Goal: Answer question/provide support

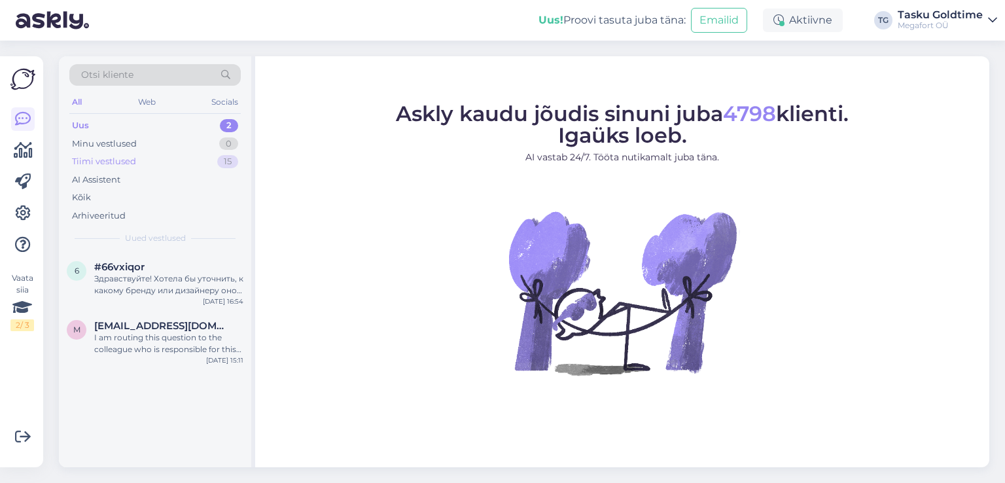
click at [171, 162] on div "Tiimi vestlused 15" at bounding box center [154, 162] width 171 height 18
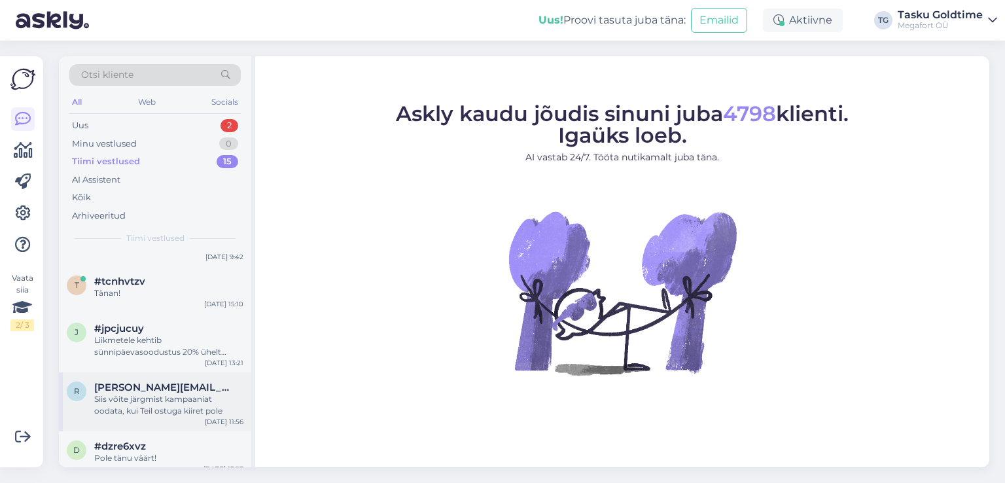
scroll to position [597, 0]
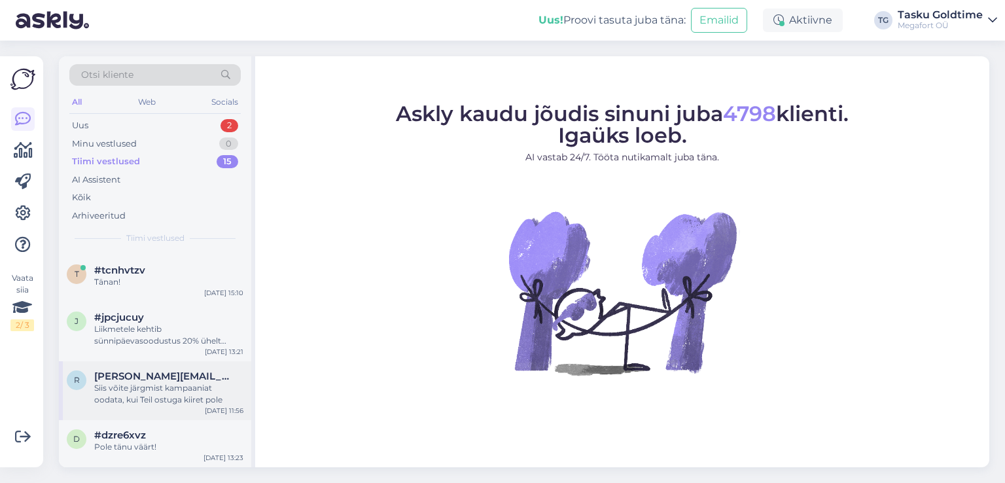
click at [215, 383] on div "Siis võite järgmist kampaaniat oodata, kui Teil ostuga kiiret pole" at bounding box center [168, 394] width 149 height 24
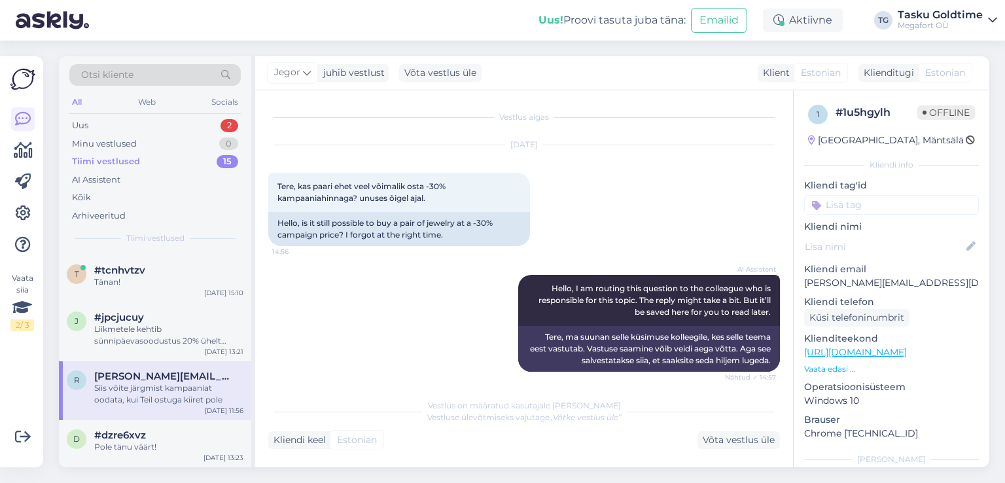
scroll to position [1032, 0]
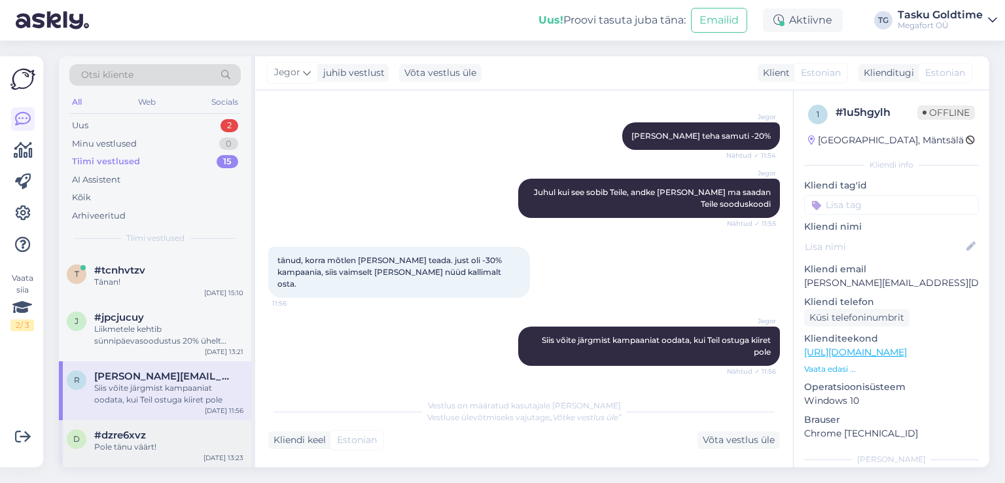
click at [174, 453] on div "d #dzre6xvz Pole tänu väärt! [DATE] 13:23" at bounding box center [155, 443] width 192 height 47
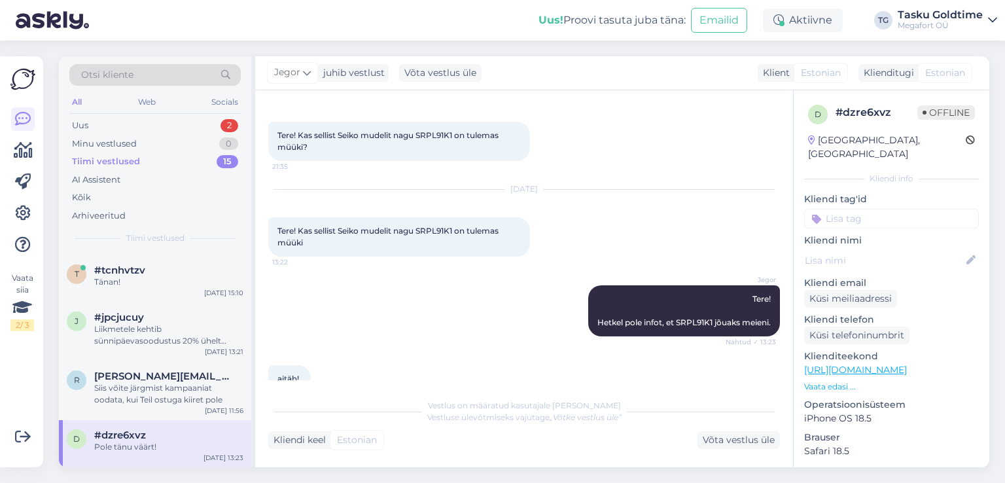
scroll to position [626, 0]
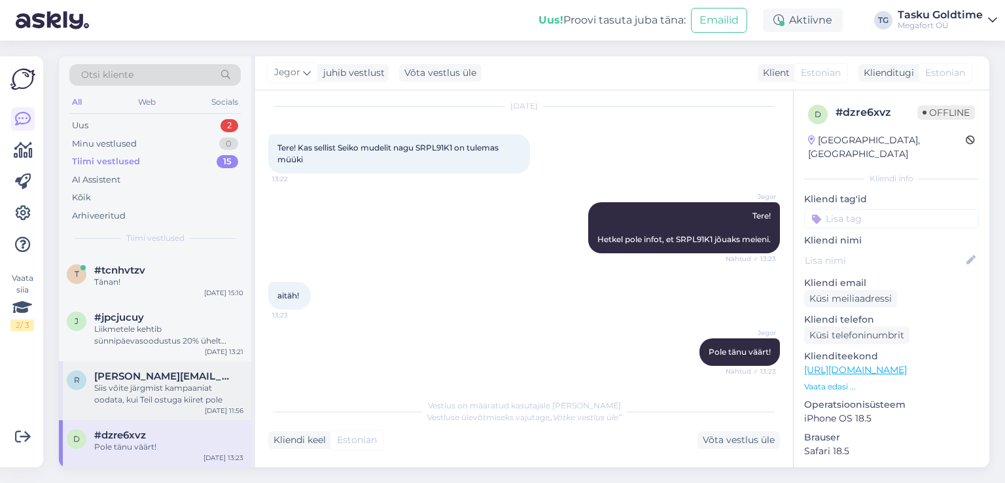
click at [202, 400] on div "Siis võite järgmist kampaaniat oodata, kui Teil ostuga kiiret pole" at bounding box center [168, 394] width 149 height 24
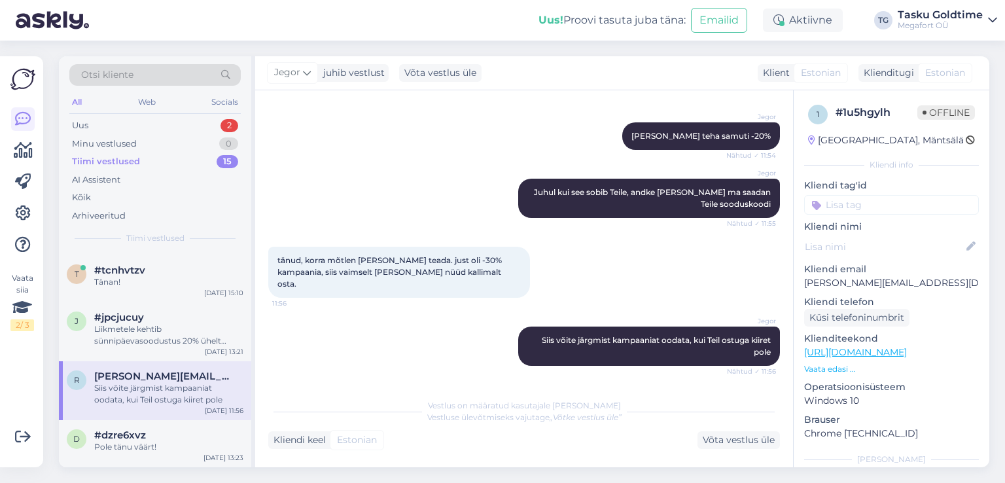
scroll to position [1031, 0]
click at [209, 340] on div "Liikmetele kehtib sünnipäevasoodustus 20% ühelt ostukorvilt tavahinnaga toodete…" at bounding box center [168, 335] width 149 height 24
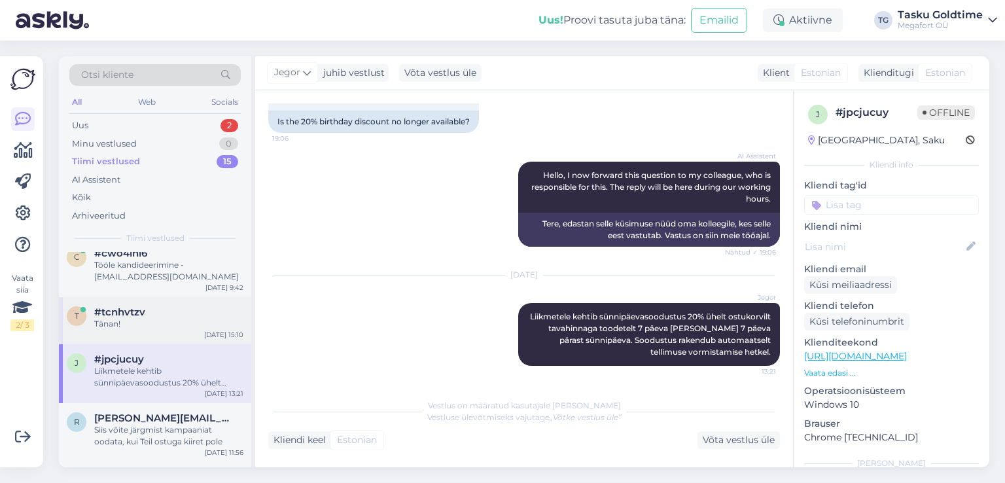
scroll to position [532, 0]
click at [197, 331] on div "Tänan!" at bounding box center [168, 325] width 149 height 12
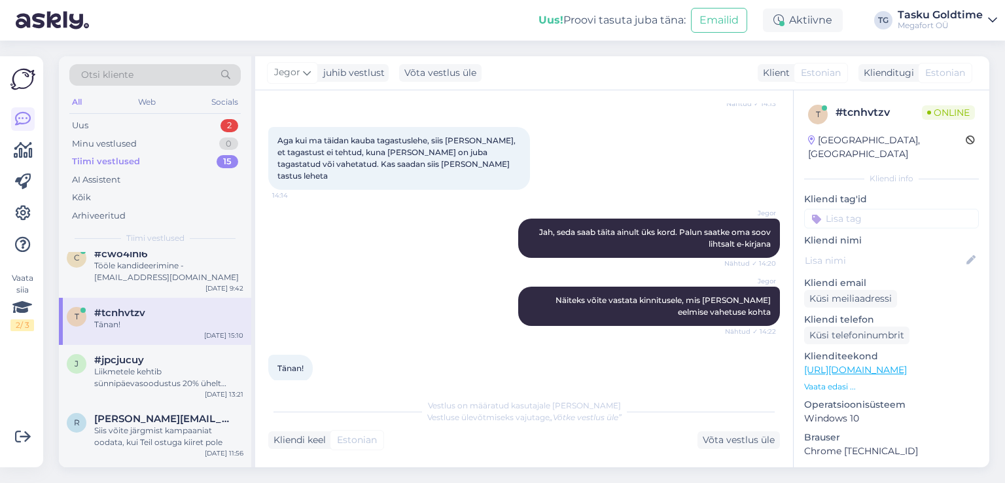
scroll to position [506, 0]
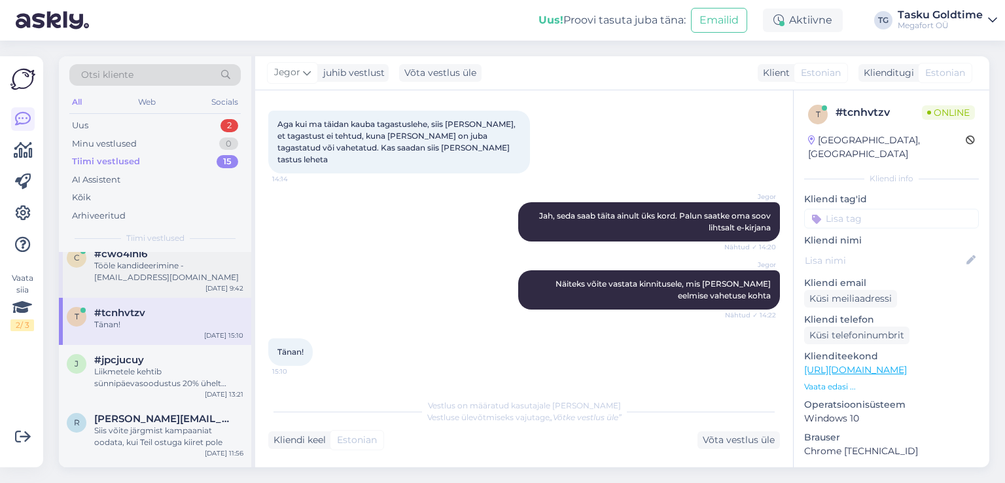
click at [213, 283] on div "Tööle kandideerimine - [EMAIL_ADDRESS][DOMAIN_NAME]" at bounding box center [168, 272] width 149 height 24
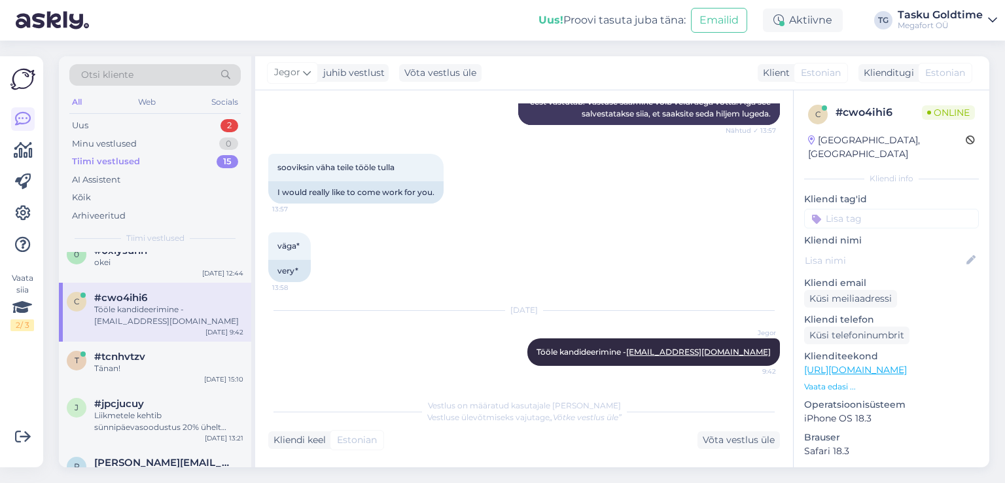
scroll to position [401, 0]
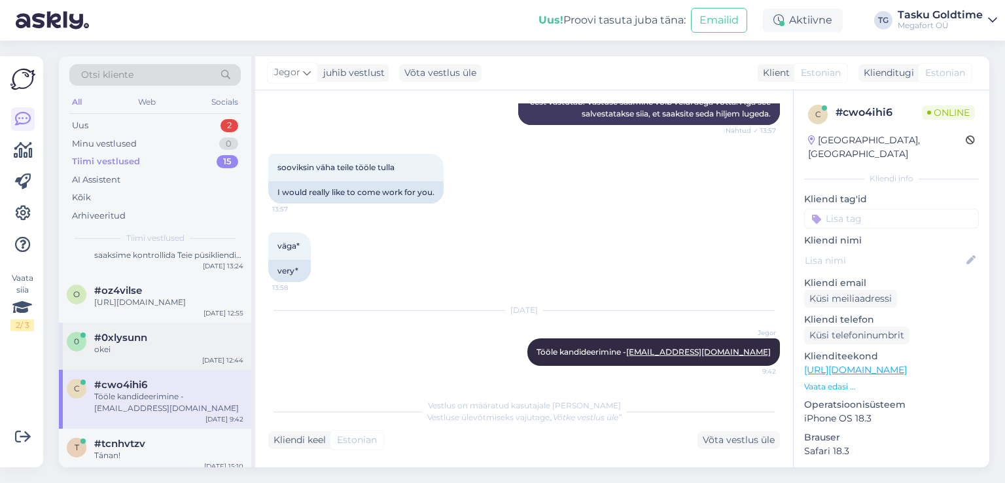
click at [206, 355] on div "okei" at bounding box center [168, 350] width 149 height 12
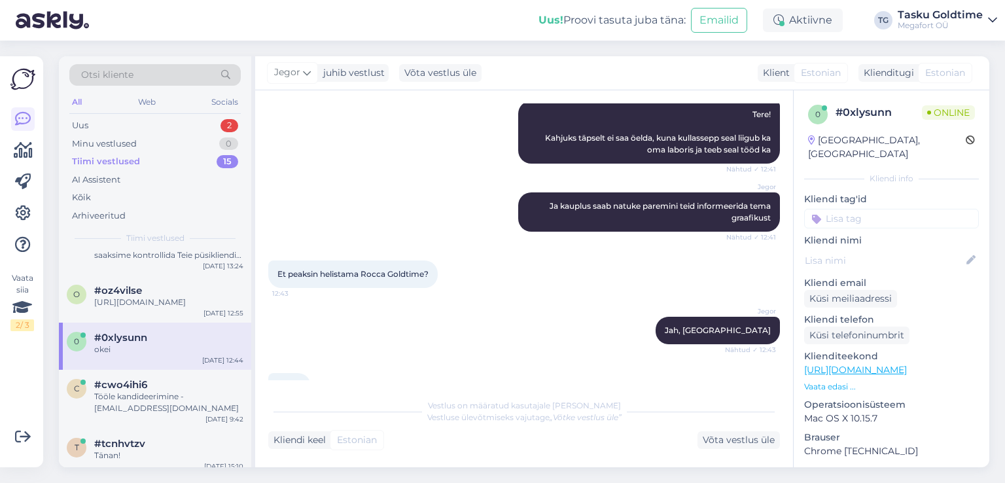
scroll to position [743, 0]
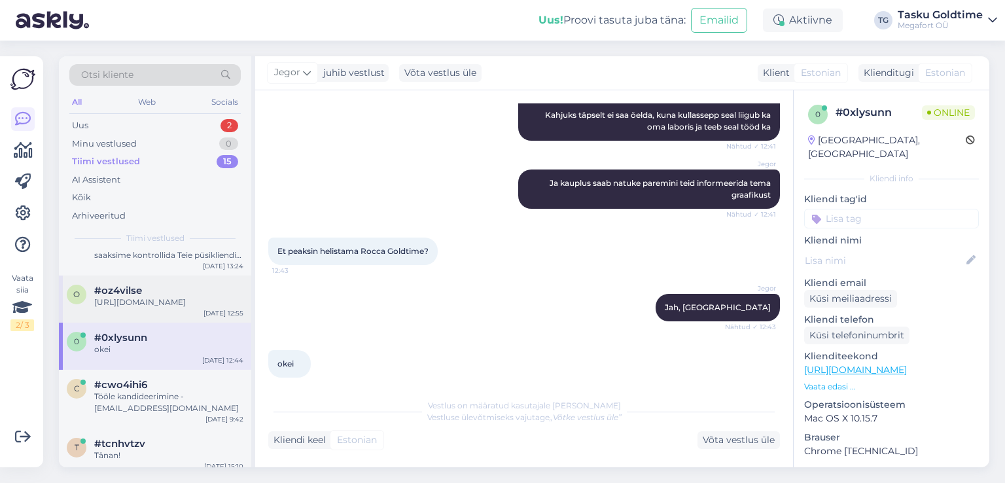
click at [209, 308] on div "[URL][DOMAIN_NAME]" at bounding box center [168, 303] width 149 height 12
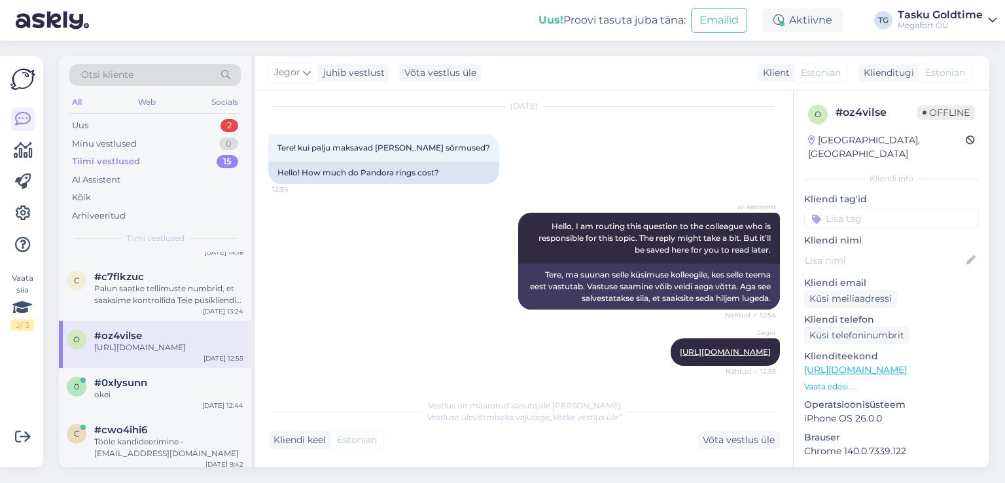
scroll to position [335, 0]
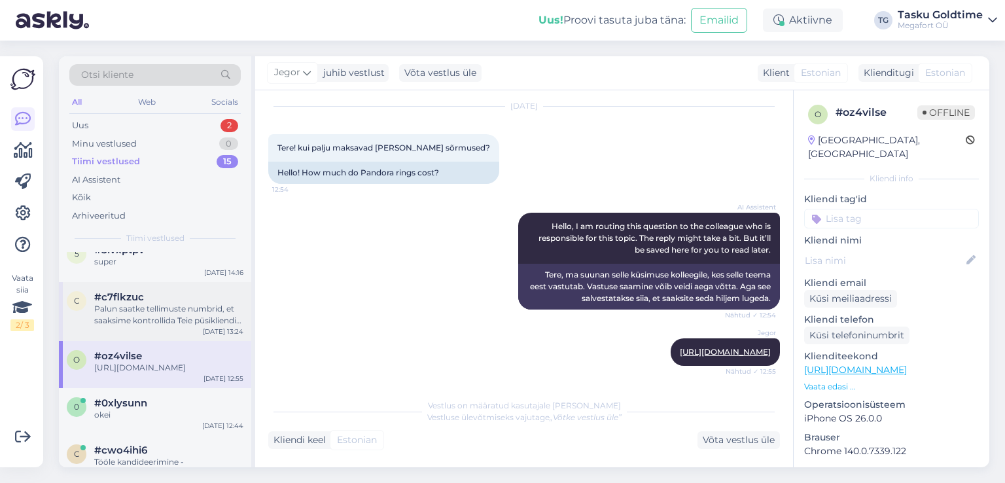
click at [185, 339] on div "c #c7flkzuc Palun saatke tellimuste numbrid, et saaksime kontrollida Teie püsik…" at bounding box center [155, 311] width 192 height 59
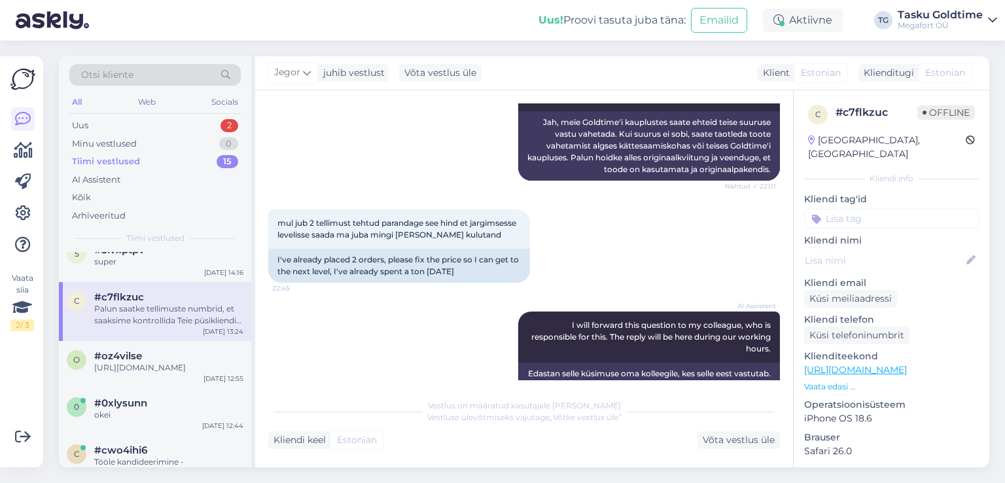
scroll to position [262, 0]
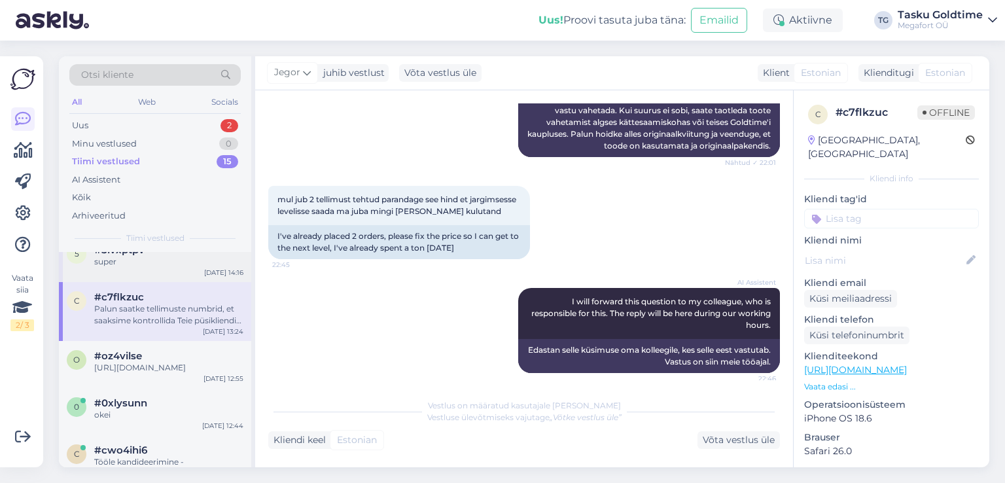
click at [215, 268] on div "super" at bounding box center [168, 262] width 149 height 12
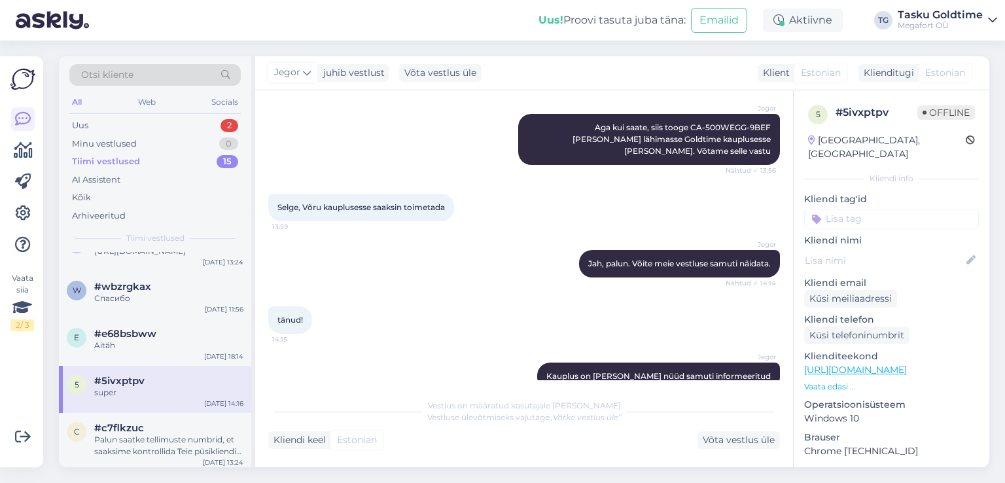
scroll to position [1628, 0]
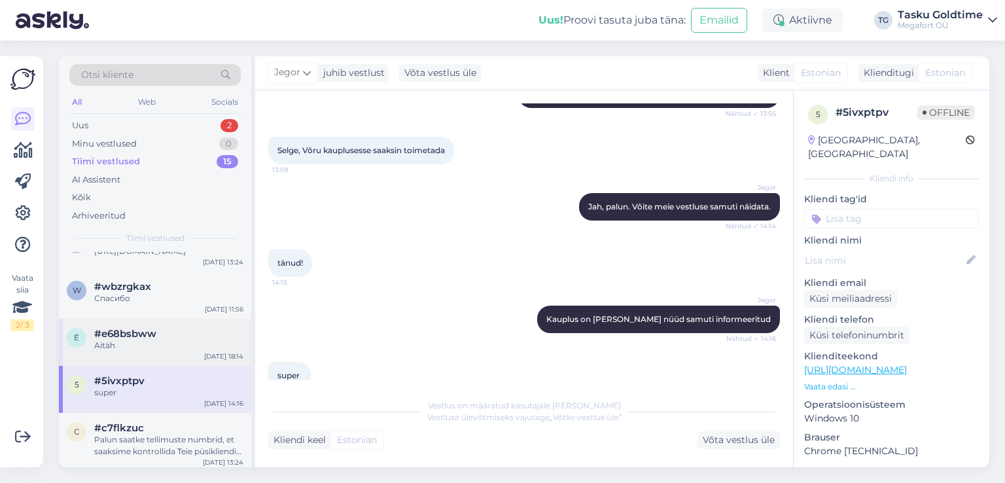
click at [211, 340] on div "#e68bsbww" at bounding box center [168, 334] width 149 height 12
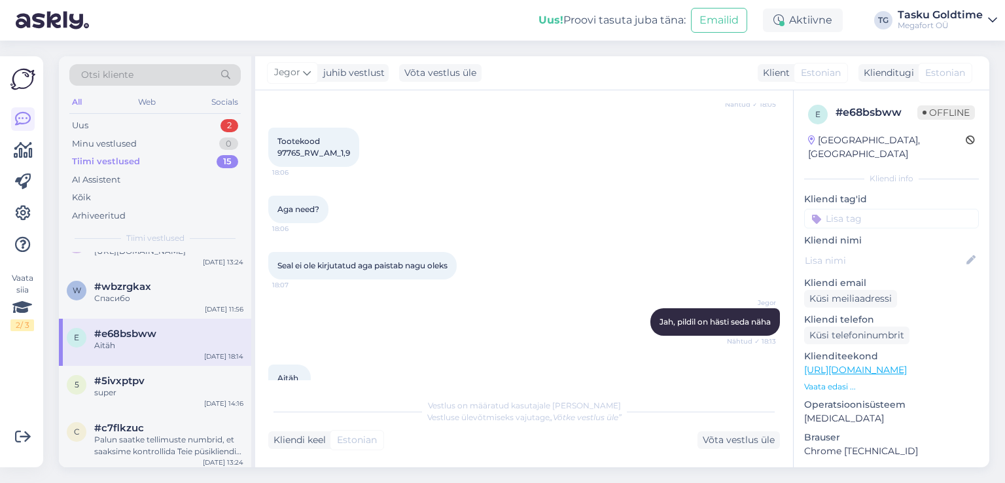
scroll to position [785, 0]
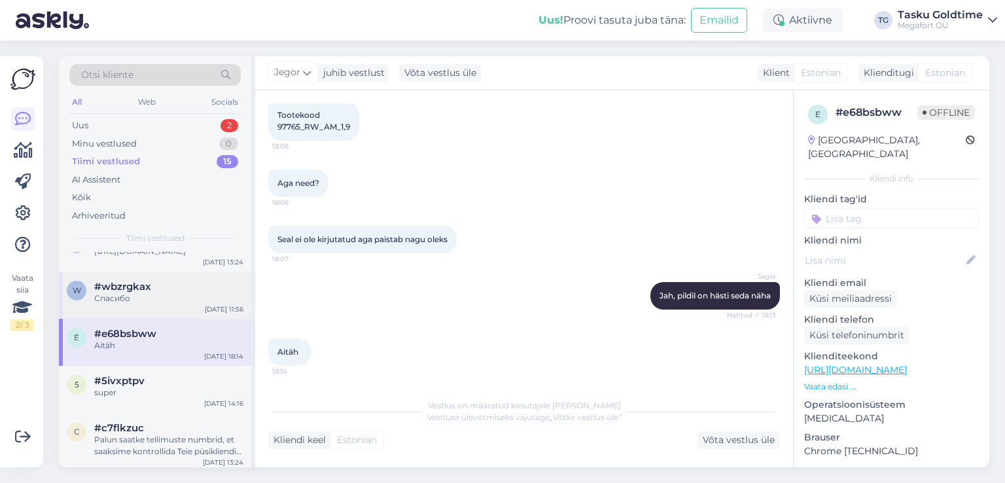
click at [181, 304] on div "Спасибо" at bounding box center [168, 299] width 149 height 12
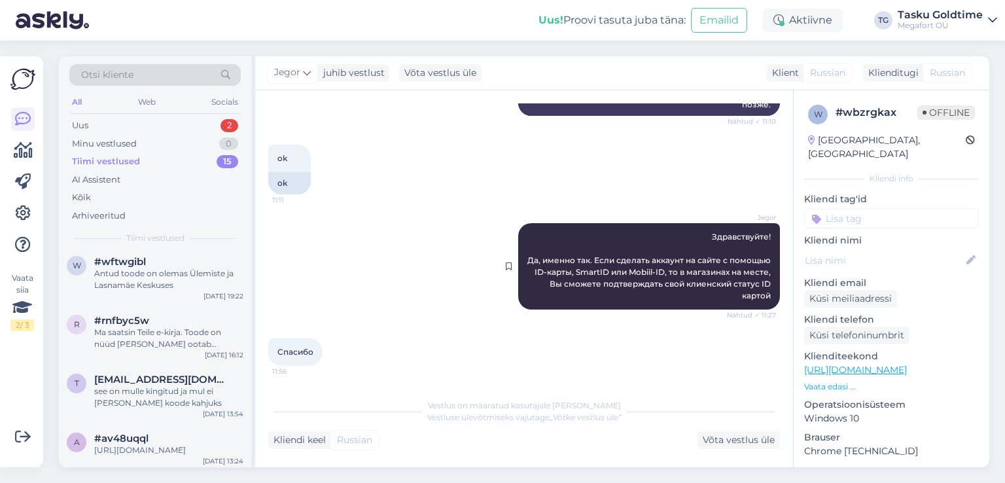
scroll to position [0, 0]
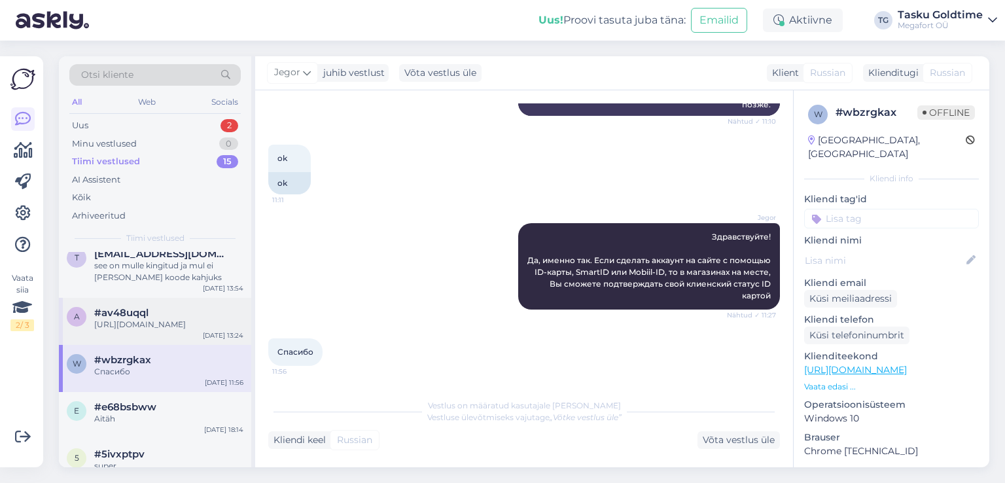
click at [189, 331] on div "[URL][DOMAIN_NAME]" at bounding box center [168, 325] width 149 height 12
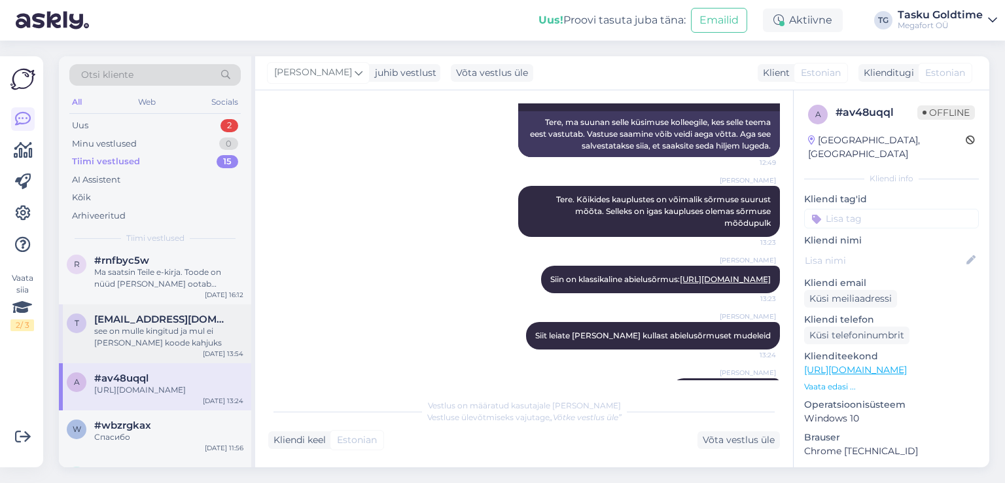
click at [190, 344] on div "see on mulle kingitud ja mul ei [PERSON_NAME] koode kahjuks" at bounding box center [168, 337] width 149 height 24
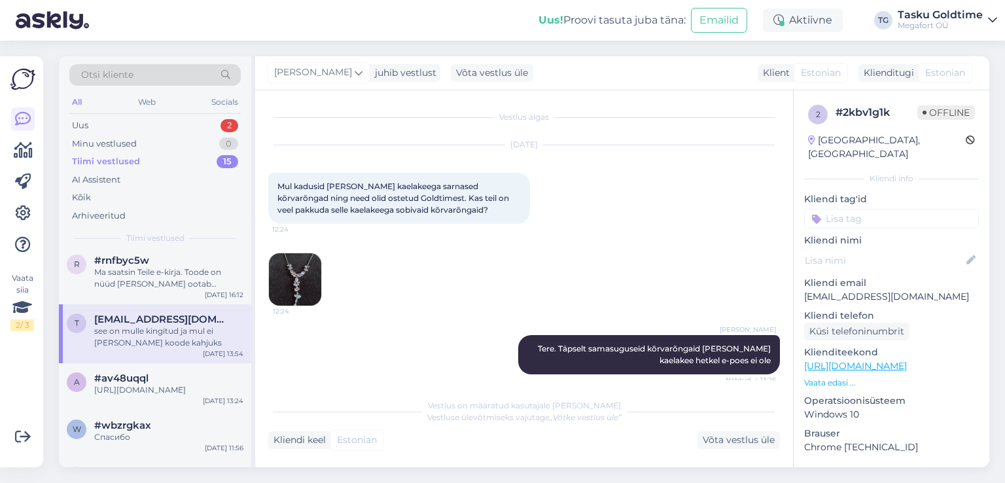
click at [293, 276] on img at bounding box center [295, 279] width 52 height 52
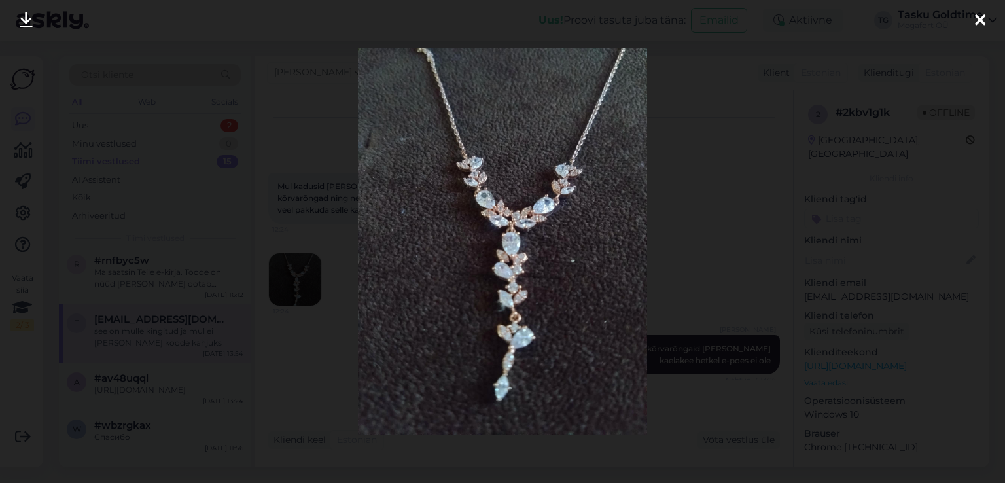
click at [293, 276] on div at bounding box center [502, 241] width 1005 height 483
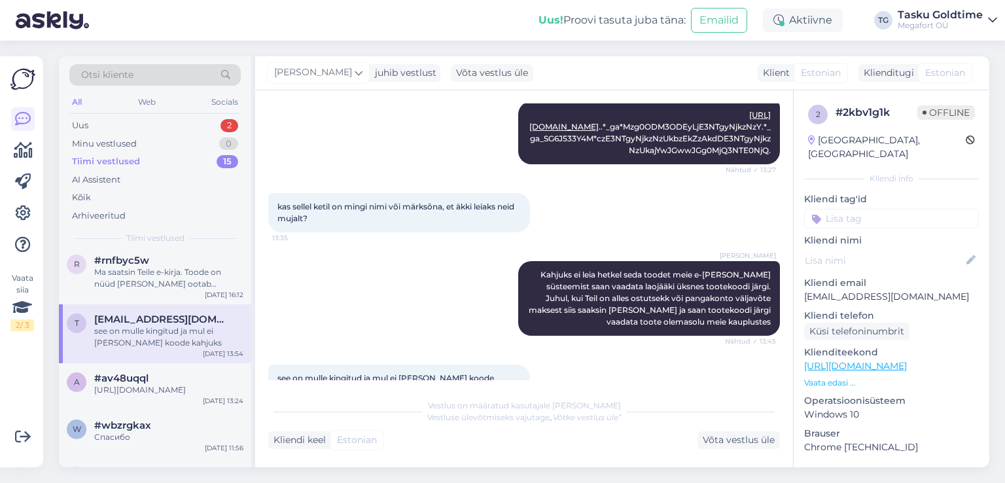
scroll to position [476, 0]
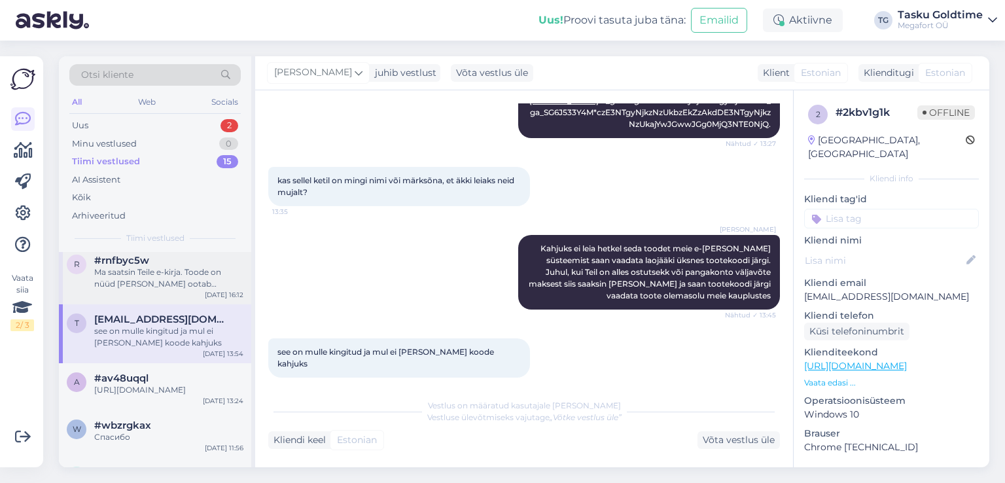
click at [208, 282] on div "Ma saatsin Teile e-kirja. Toode on nüüd [PERSON_NAME] ootab saatmist, aga vajal…" at bounding box center [168, 278] width 149 height 24
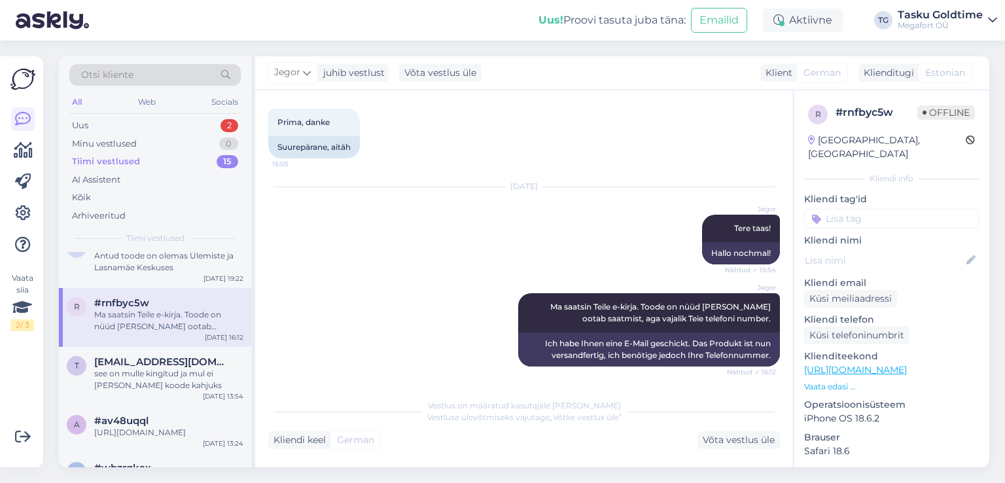
scroll to position [0, 0]
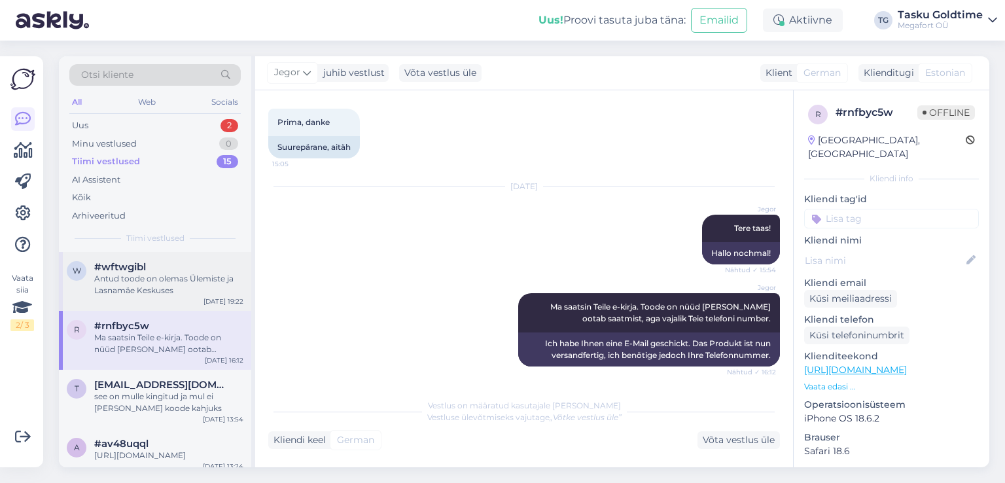
click at [183, 297] on div "w #wftwgibl Antud toode on olemas Ülemiste ja Lasnamäe Keskuses [DATE] 19:22" at bounding box center [155, 281] width 192 height 59
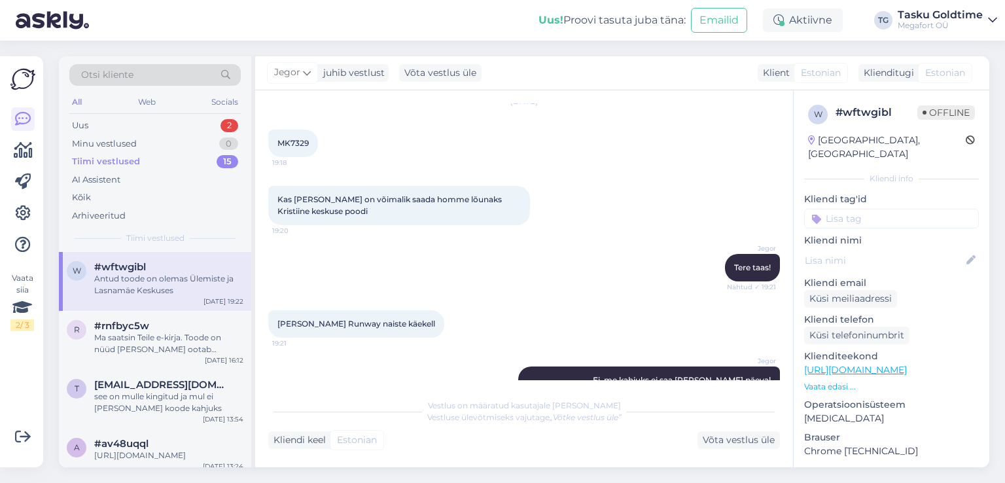
scroll to position [763, 0]
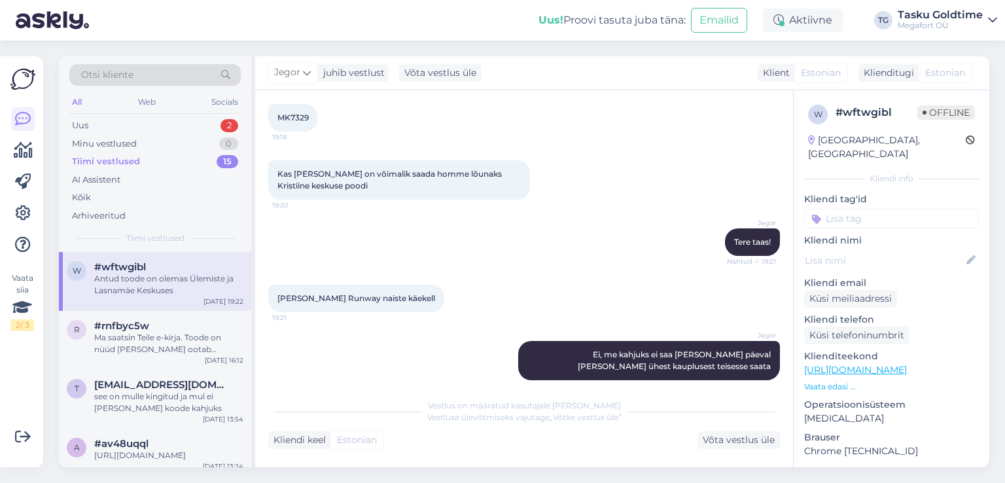
click at [154, 158] on div "Tiimi vestlused 15" at bounding box center [154, 162] width 171 height 18
click at [171, 118] on div "Uus 2" at bounding box center [154, 126] width 171 height 18
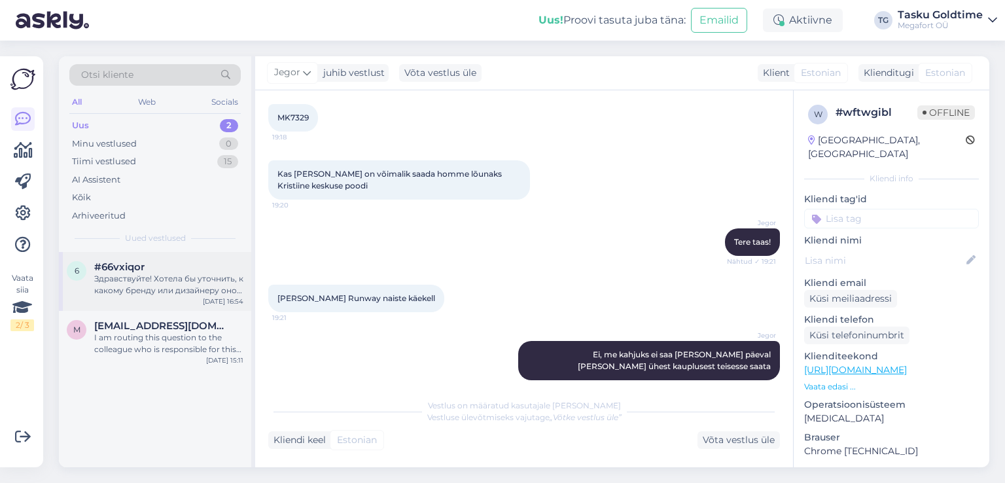
click at [157, 271] on div "#66vxiqor" at bounding box center [168, 267] width 149 height 12
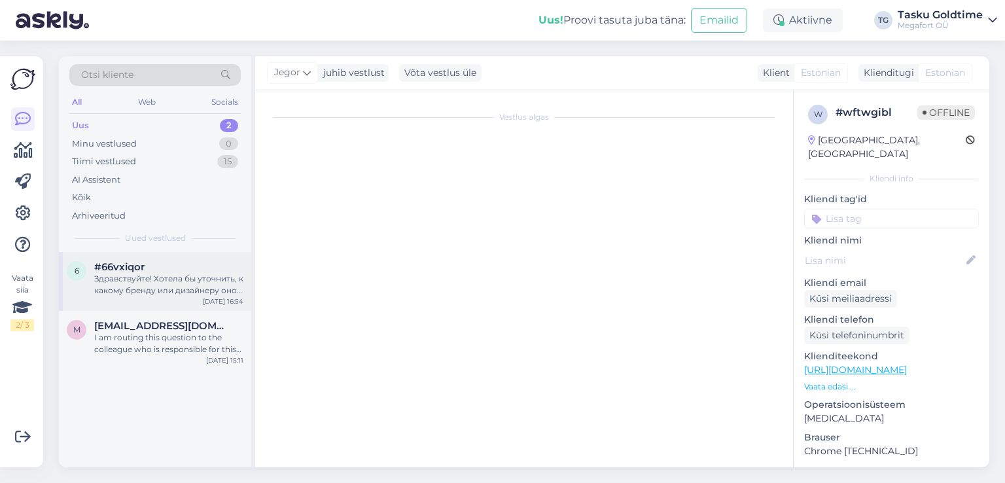
scroll to position [0, 0]
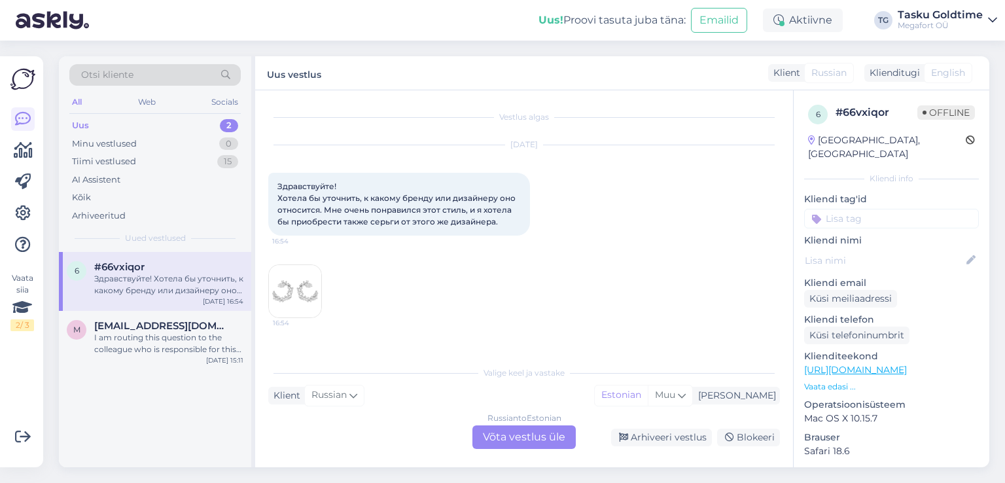
click at [285, 289] on img at bounding box center [295, 291] width 52 height 52
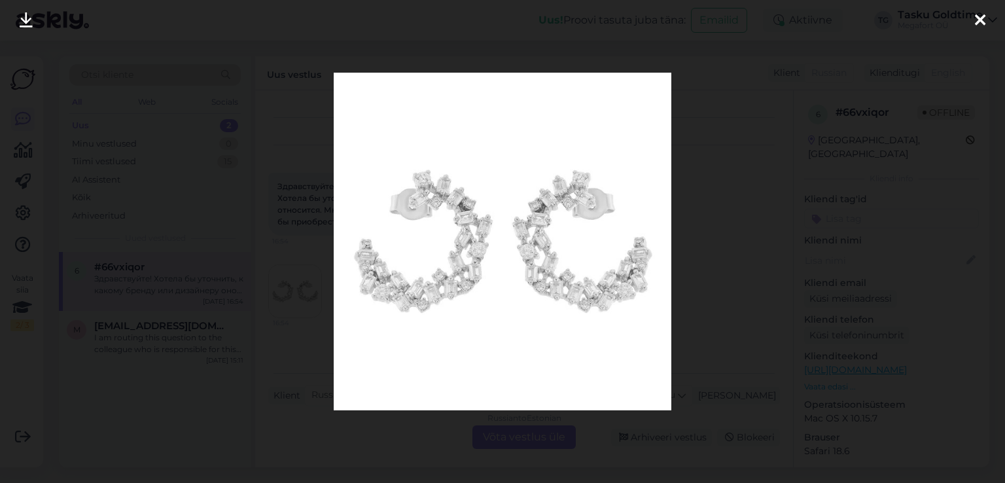
click at [259, 225] on div at bounding box center [502, 241] width 1005 height 483
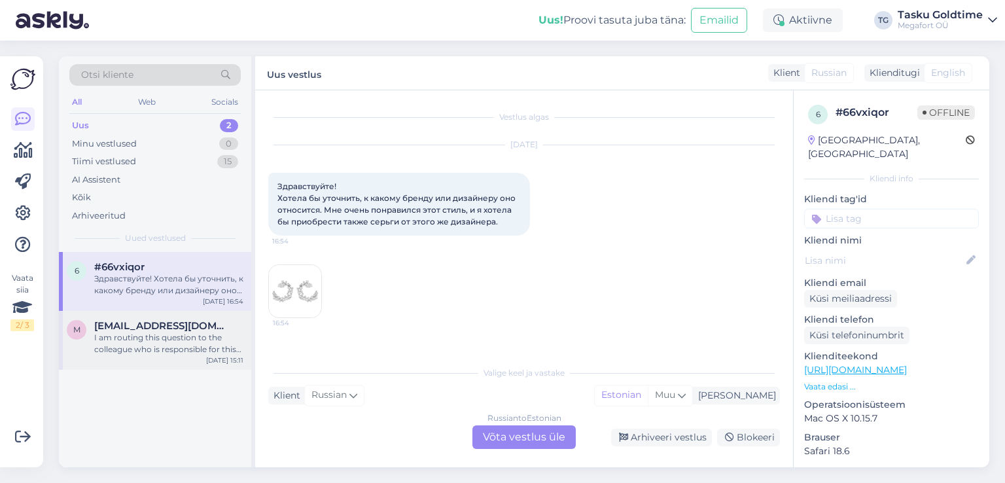
click at [209, 327] on span "[EMAIL_ADDRESS][DOMAIN_NAME]" at bounding box center [162, 326] width 136 height 12
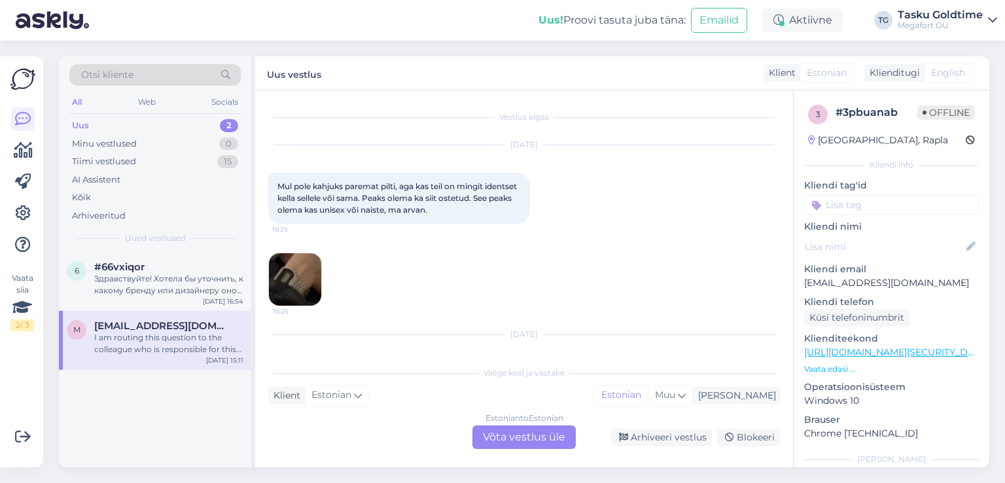
click at [317, 285] on img at bounding box center [295, 279] width 52 height 52
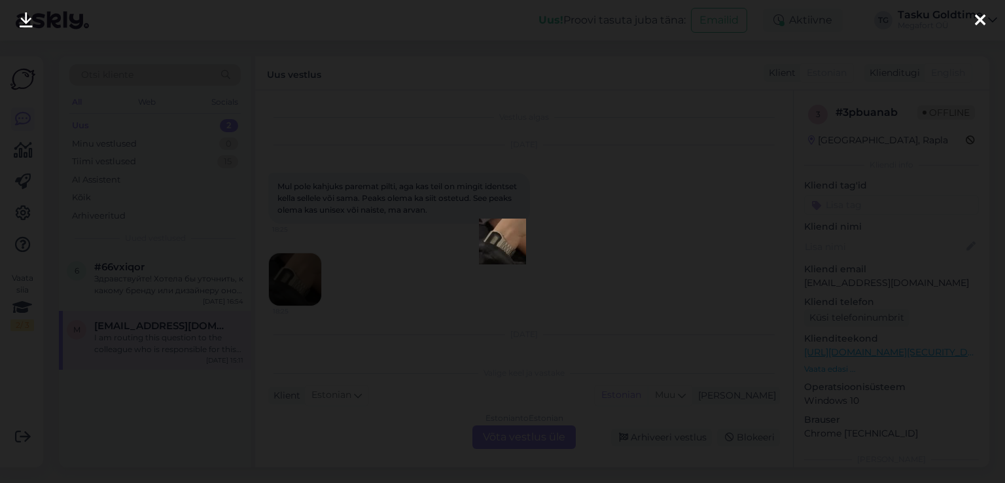
click at [321, 271] on div at bounding box center [502, 241] width 1005 height 483
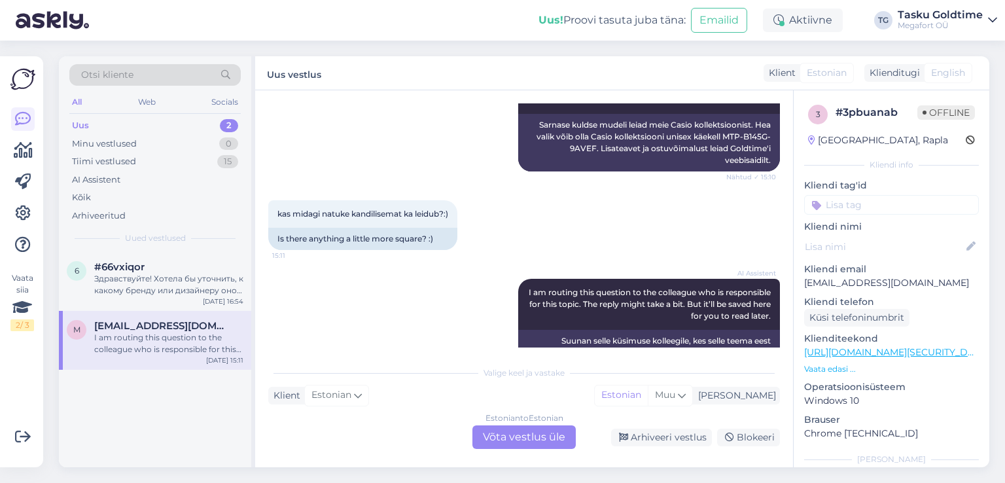
scroll to position [893, 0]
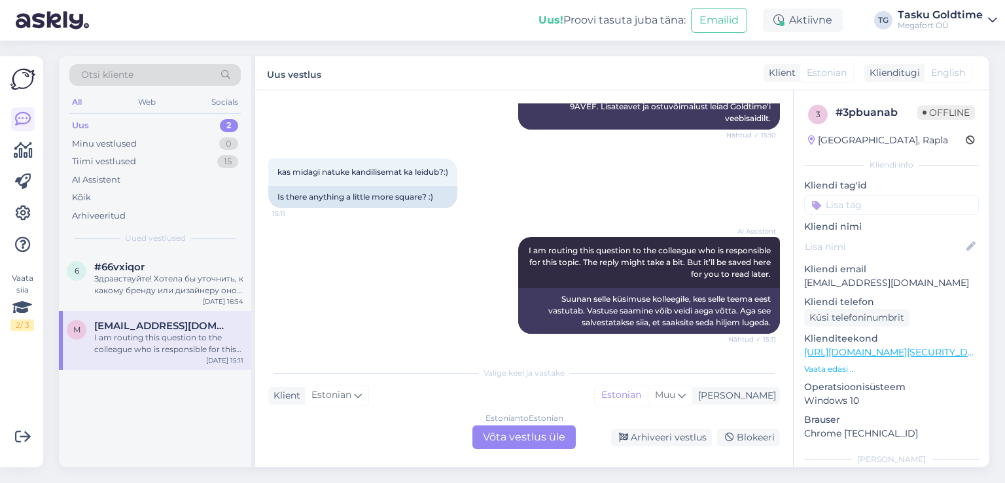
click at [220, 120] on div "Uus 2" at bounding box center [154, 126] width 171 height 18
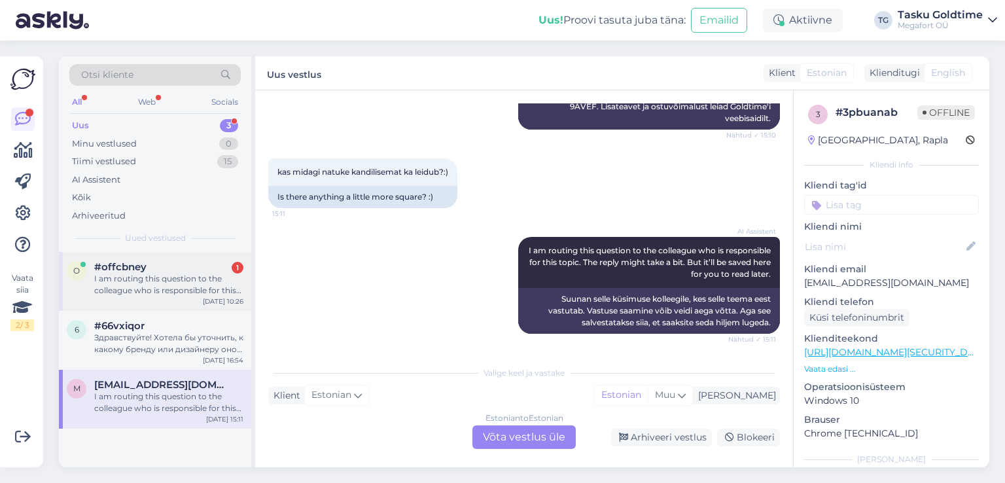
click at [147, 268] on div "#offcbney 1" at bounding box center [168, 267] width 149 height 12
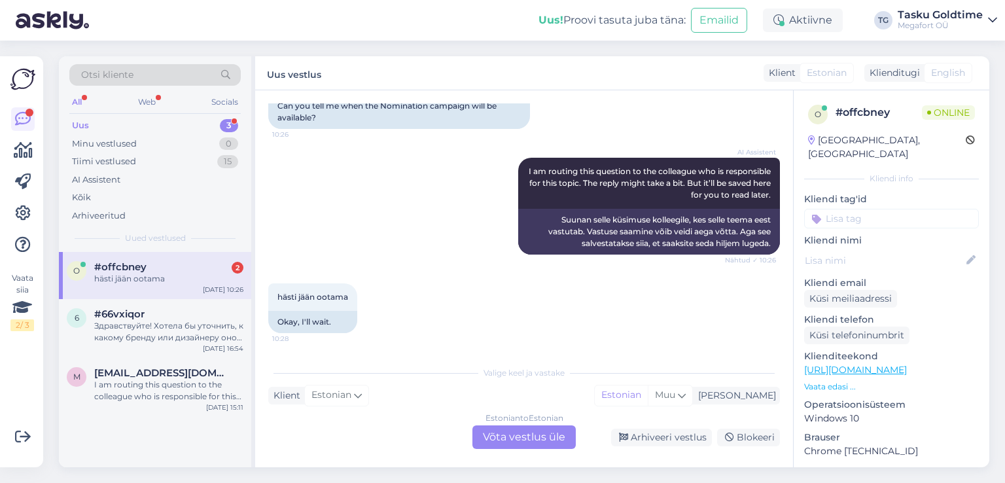
scroll to position [3162, 0]
click at [199, 118] on div "Uus 3" at bounding box center [154, 126] width 171 height 18
